Goal: Find specific page/section: Find specific page/section

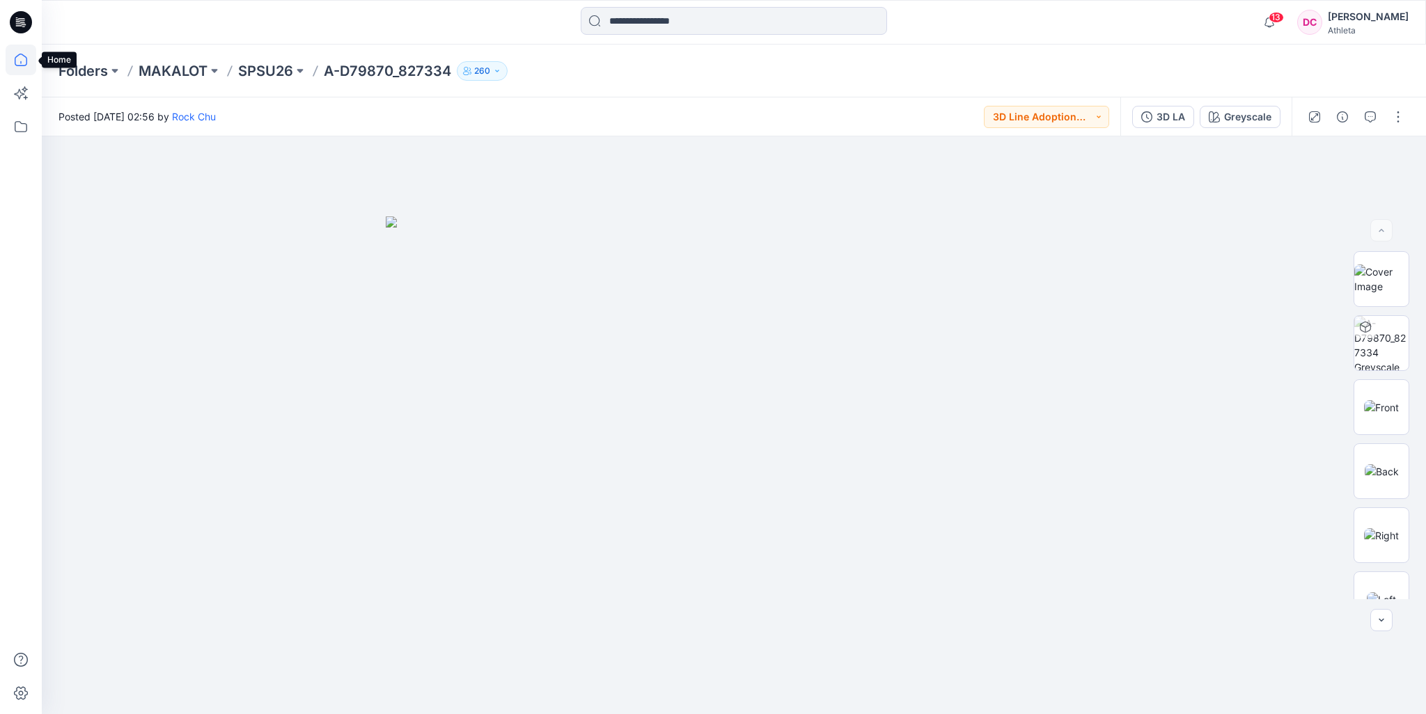
click at [22, 58] on icon at bounding box center [21, 60] width 31 height 31
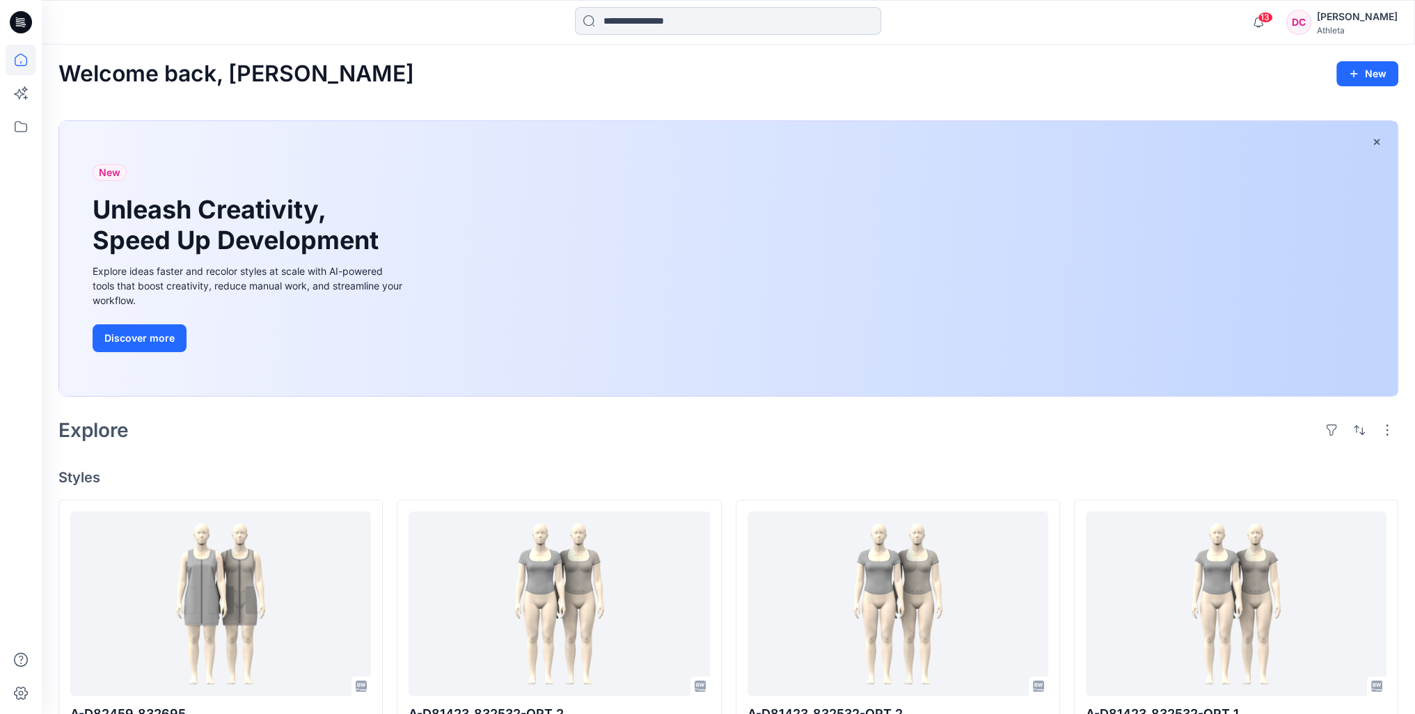
click at [724, 19] on input at bounding box center [728, 21] width 306 height 28
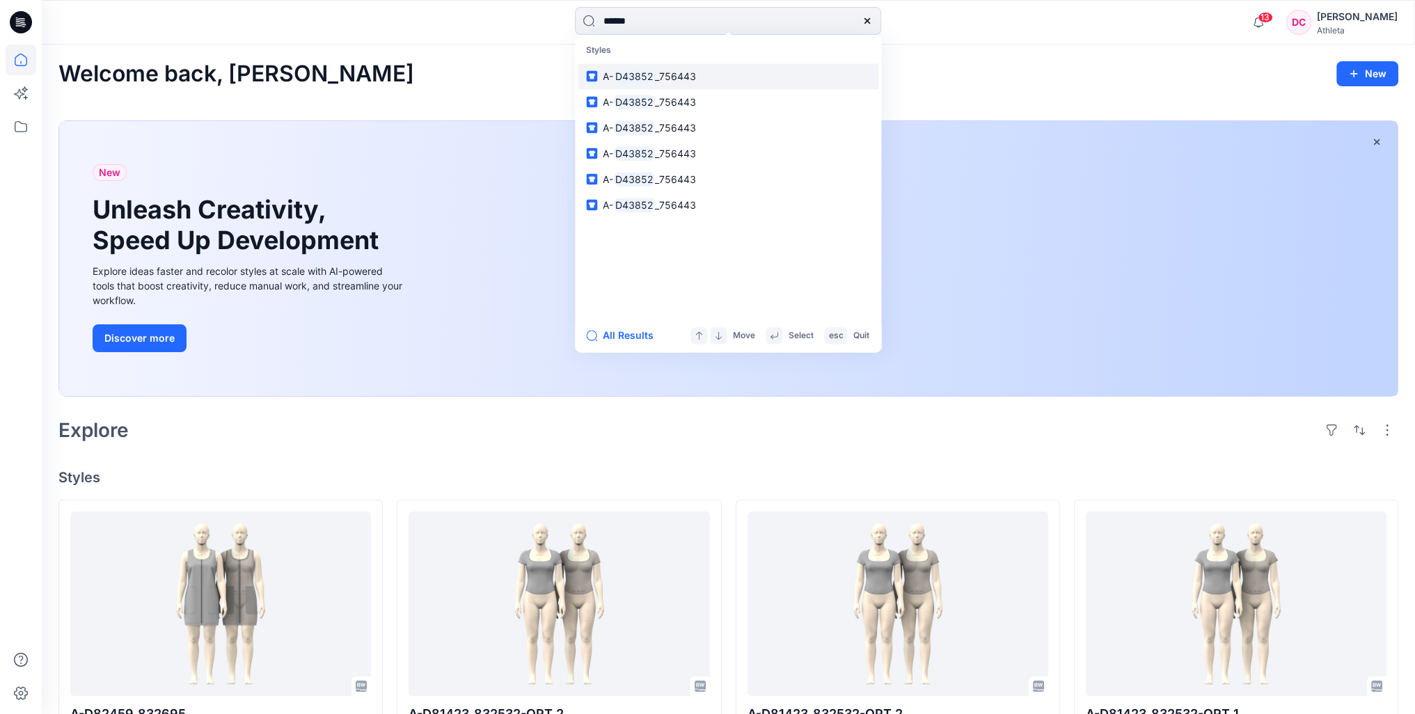
type input "******"
click at [678, 75] on span "_756443" at bounding box center [675, 76] width 41 height 12
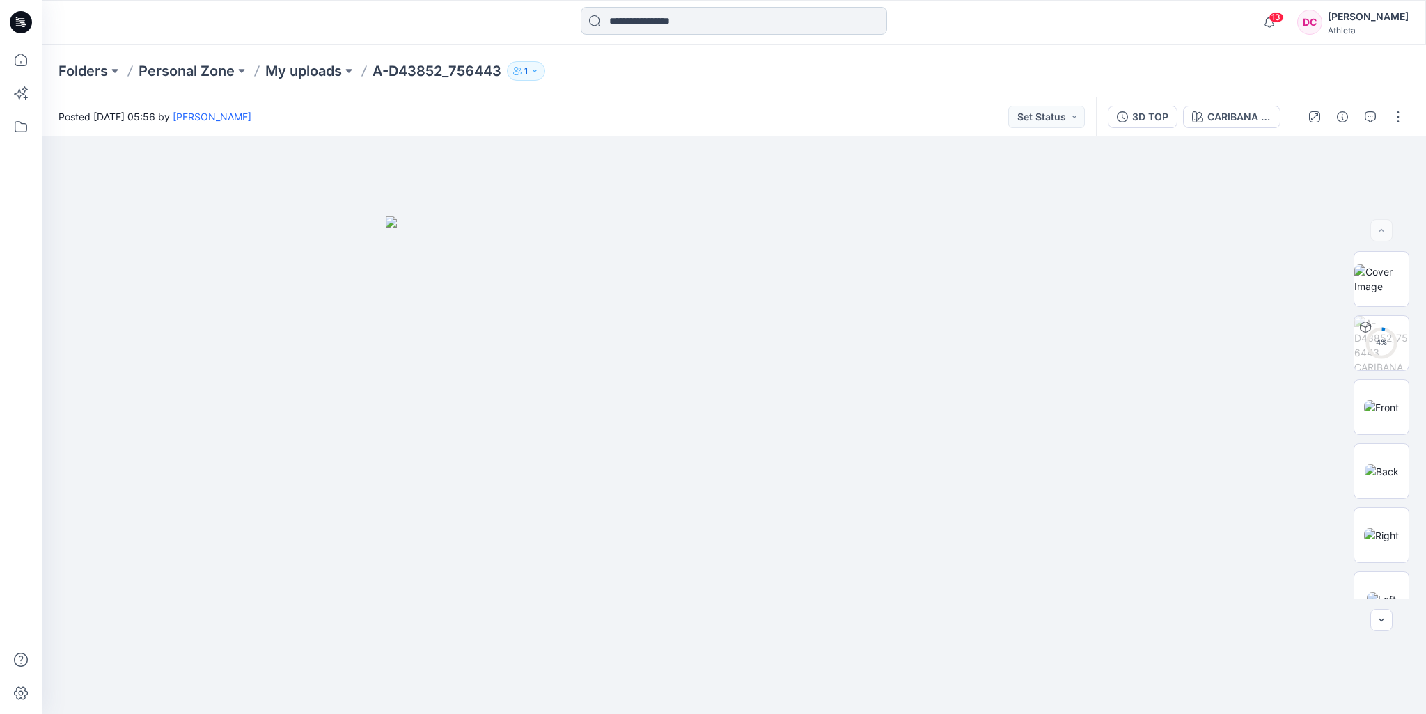
click at [665, 15] on input at bounding box center [734, 21] width 306 height 28
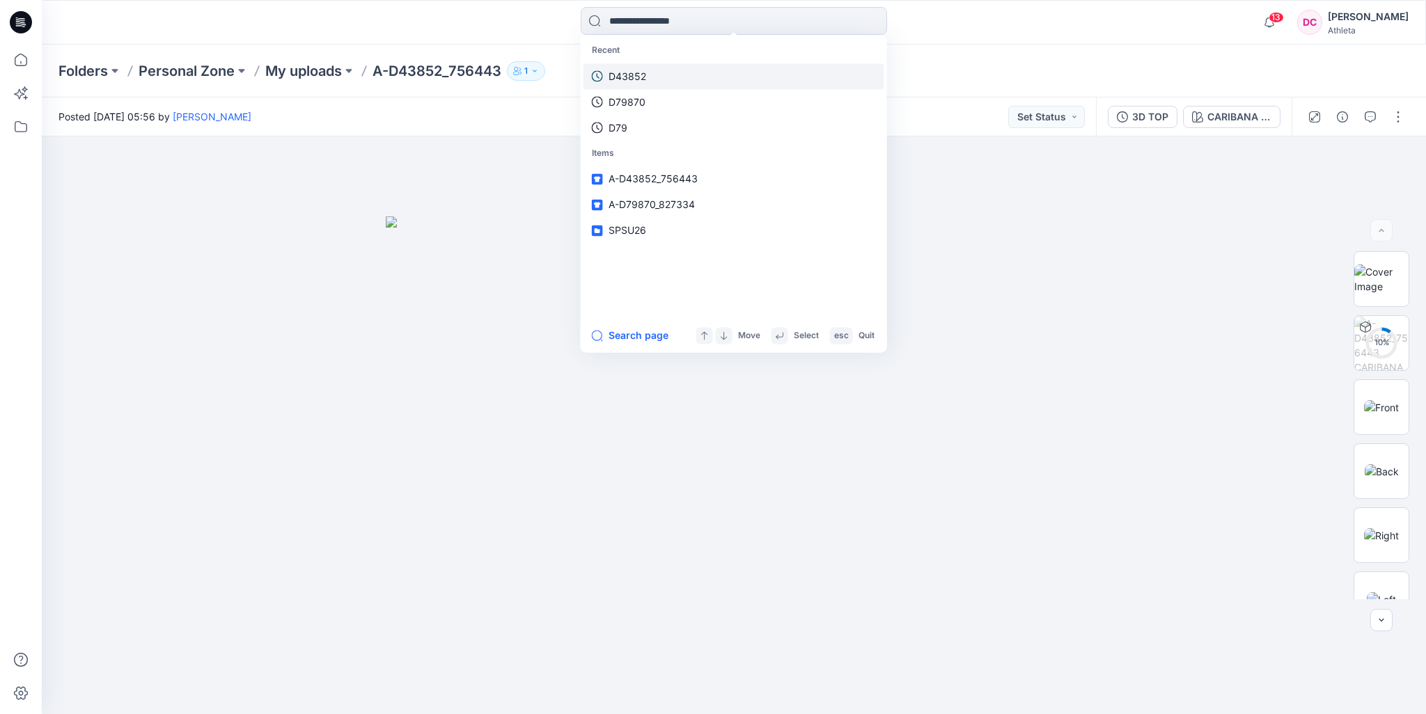
click at [654, 74] on link "D43852" at bounding box center [733, 76] width 301 height 26
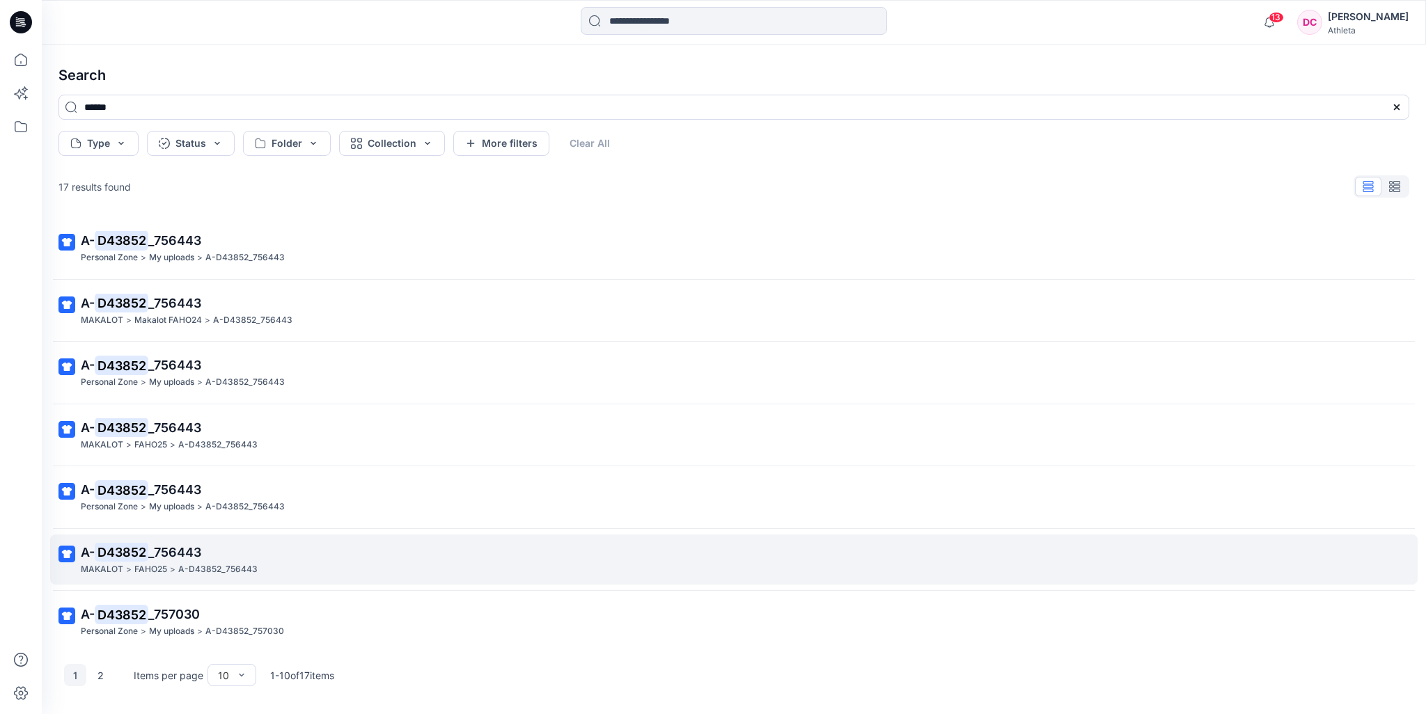
click at [191, 560] on p "A- D43852 _756443" at bounding box center [732, 552] width 1303 height 19
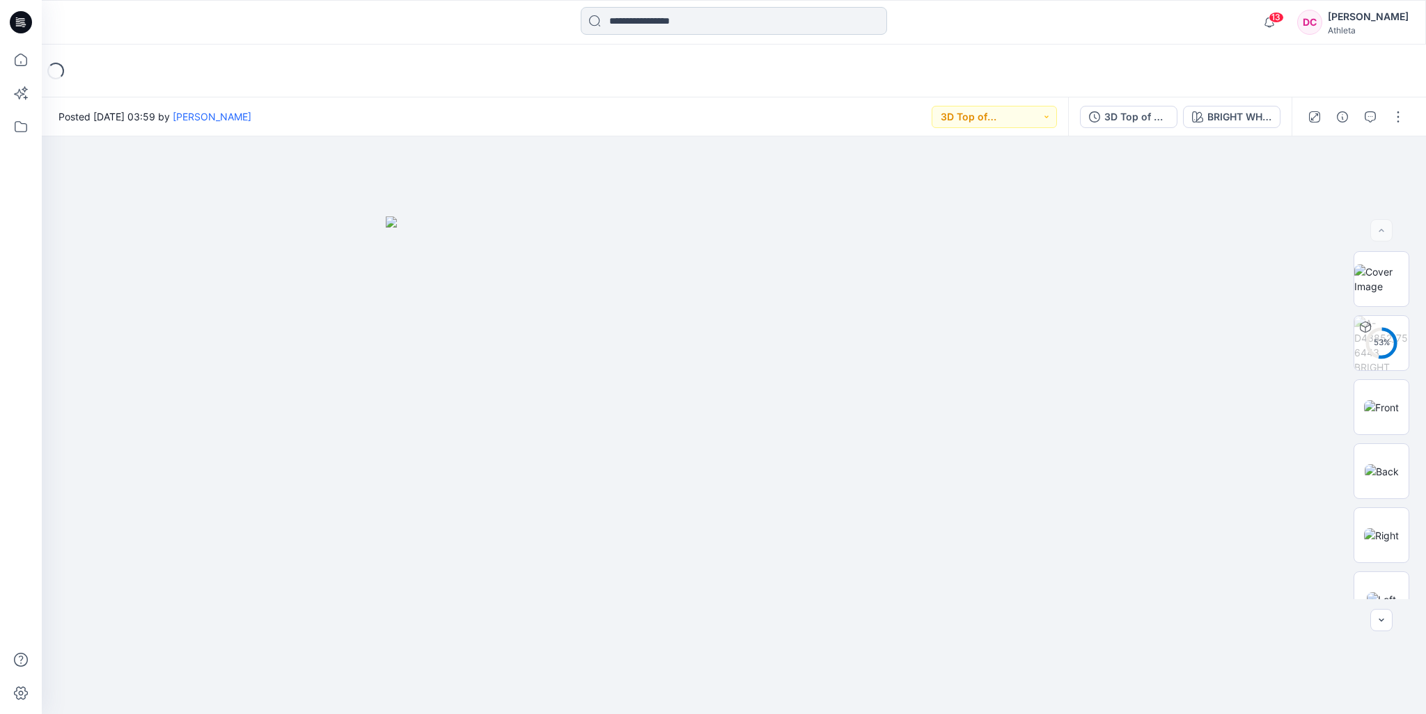
click at [667, 24] on input at bounding box center [734, 21] width 306 height 28
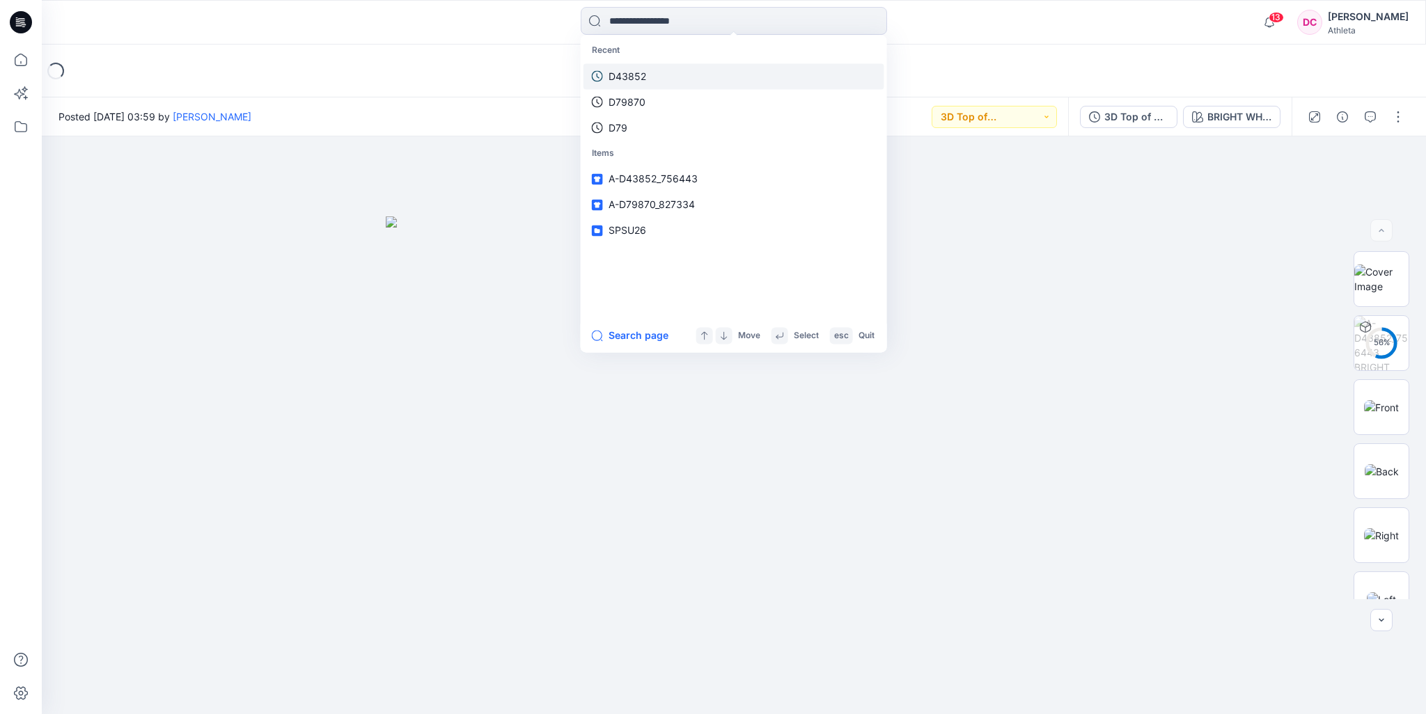
click at [643, 76] on p "D43852" at bounding box center [627, 76] width 38 height 15
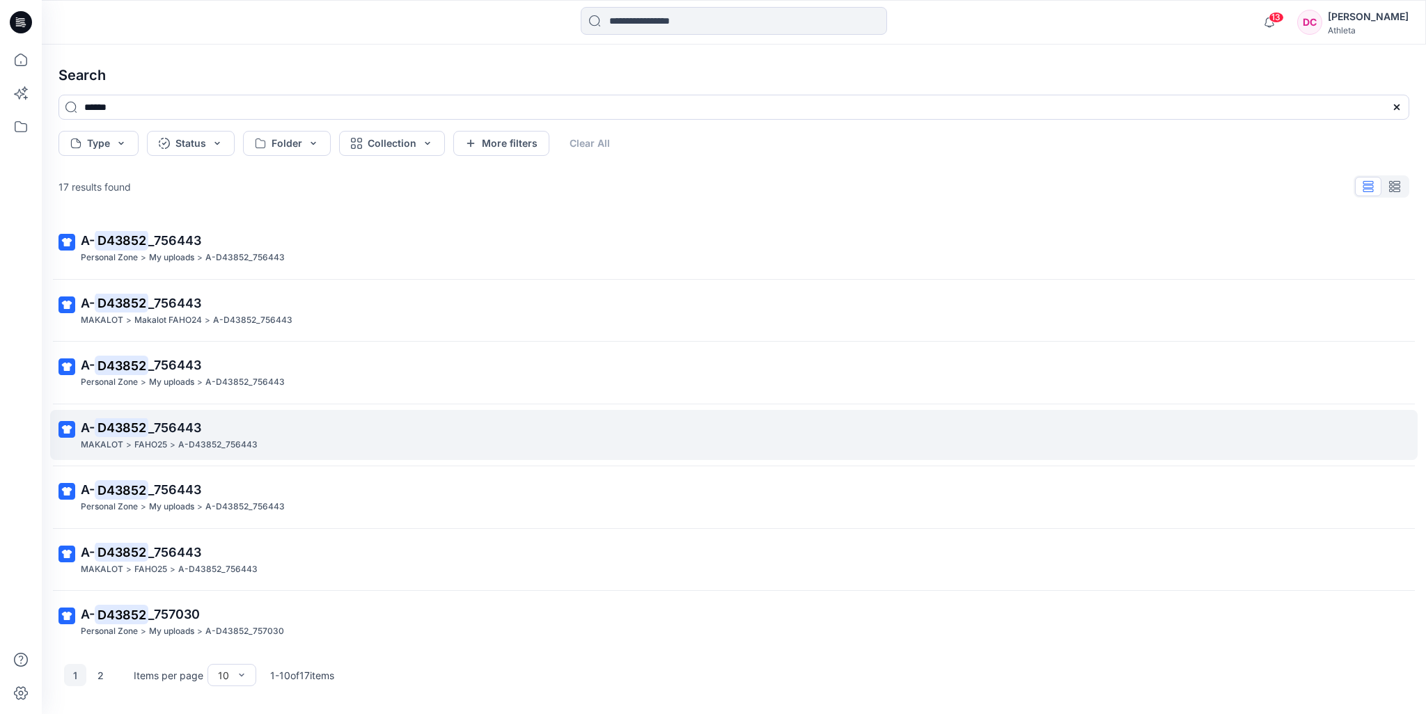
click at [167, 429] on span "_756443" at bounding box center [174, 427] width 53 height 15
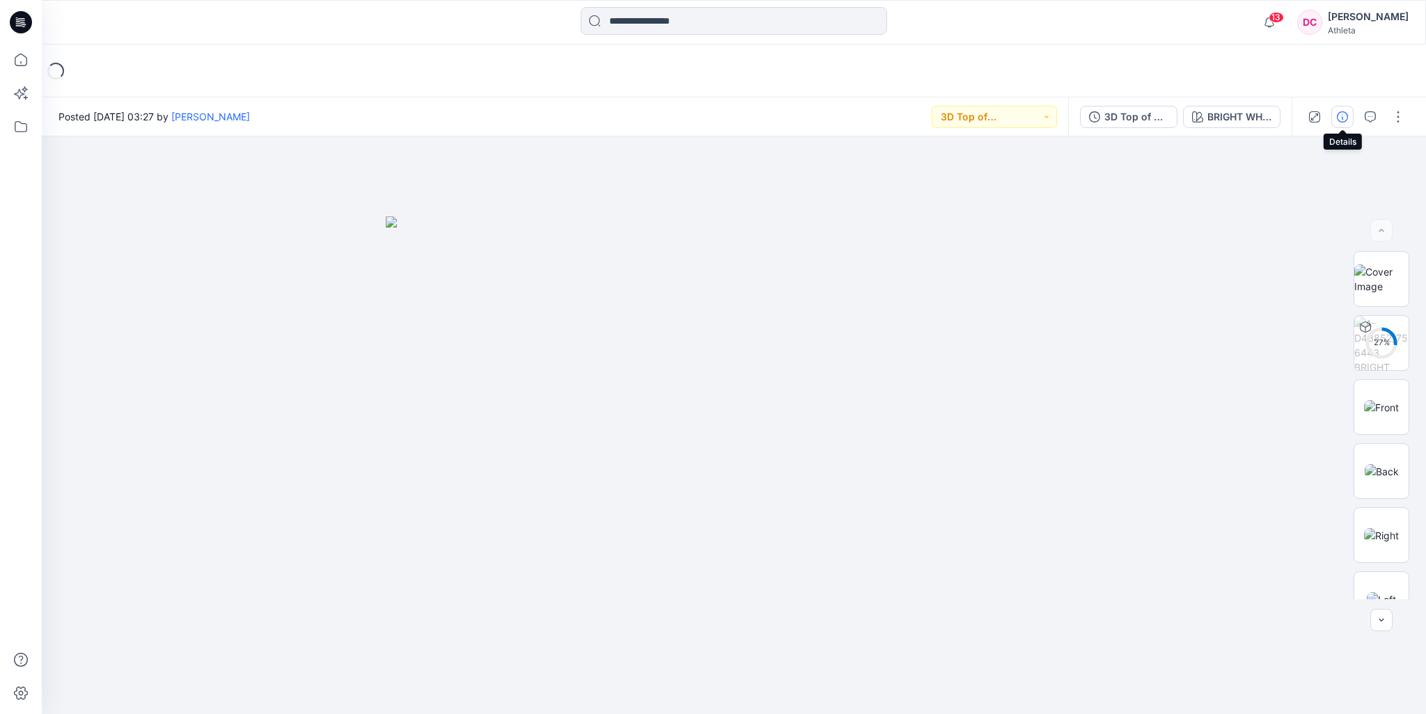
click at [1345, 119] on icon "button" at bounding box center [1342, 116] width 11 height 11
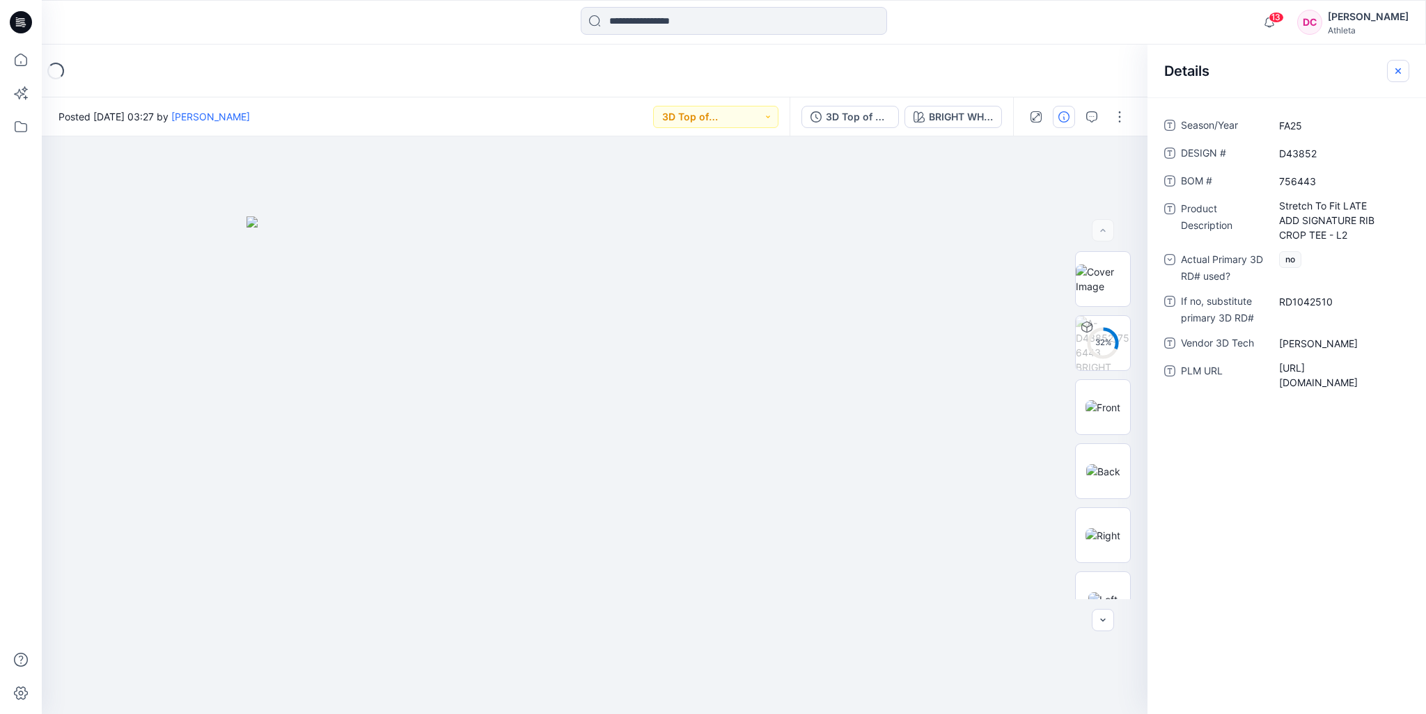
click at [1399, 69] on icon "button" at bounding box center [1398, 71] width 6 height 6
